Goal: Find contact information: Find contact information

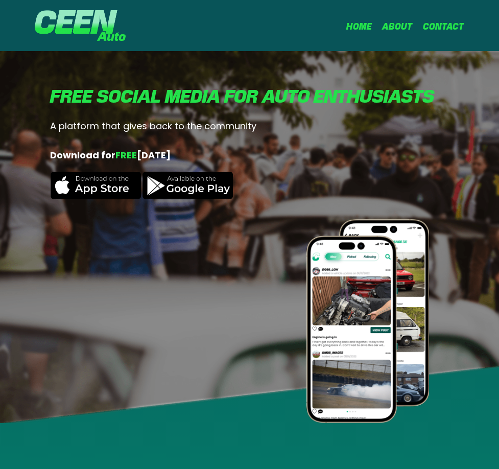
click at [436, 28] on link "Contact" at bounding box center [443, 27] width 41 height 9
click at [381, 24] on ul "Home About Contact" at bounding box center [400, 26] width 128 height 15
click at [389, 27] on link "About" at bounding box center [397, 27] width 31 height 9
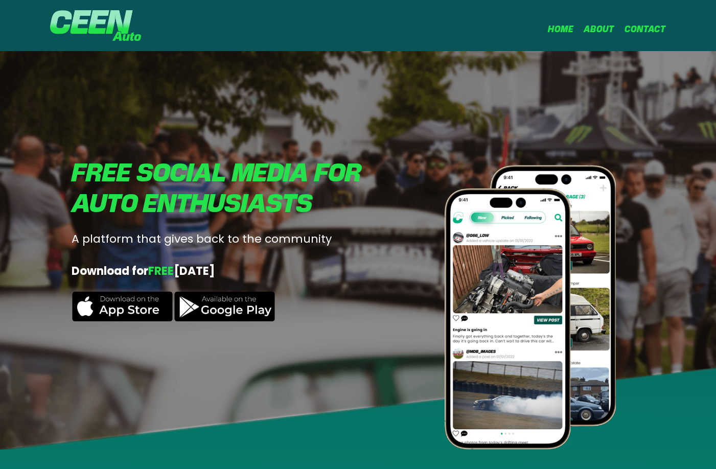
click at [499, 21] on li "Contact" at bounding box center [645, 28] width 41 height 16
click at [499, 26] on link "Contact" at bounding box center [645, 30] width 41 height 9
